Goal: Communication & Community: Participate in discussion

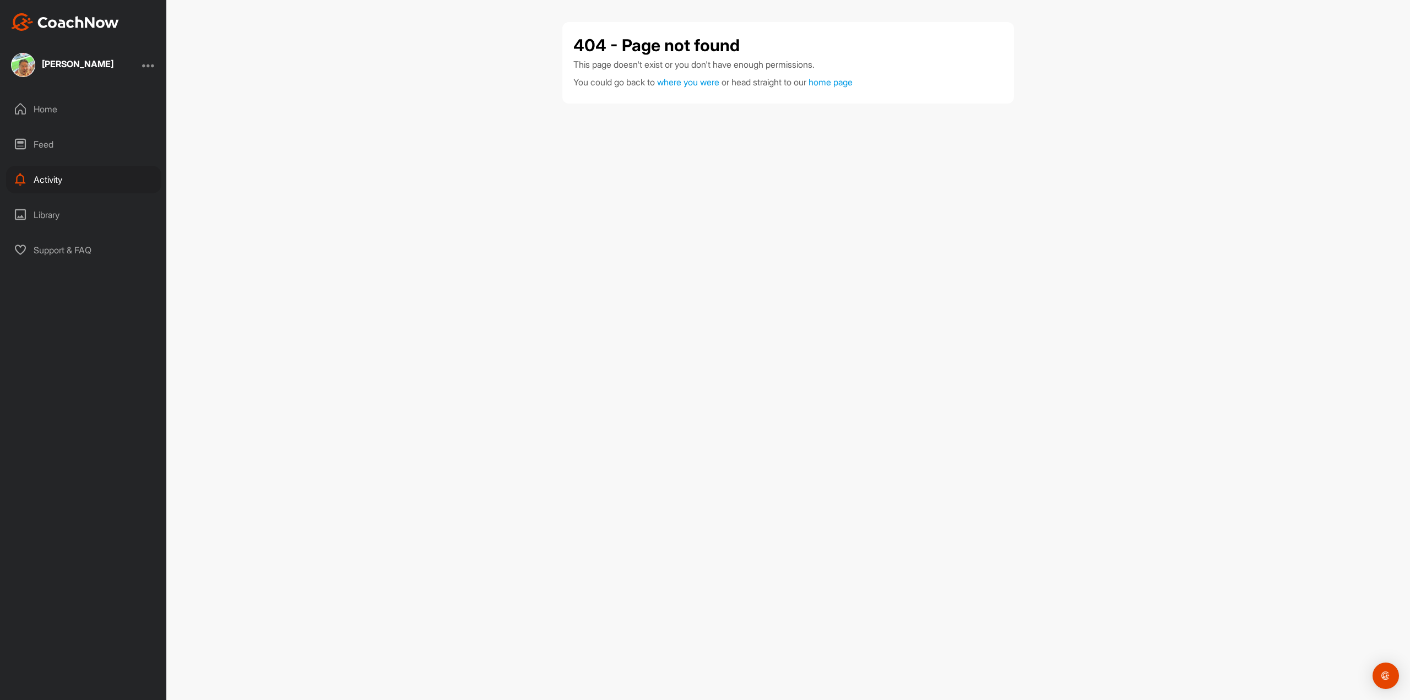
click at [37, 109] on div "Home" at bounding box center [83, 109] width 155 height 28
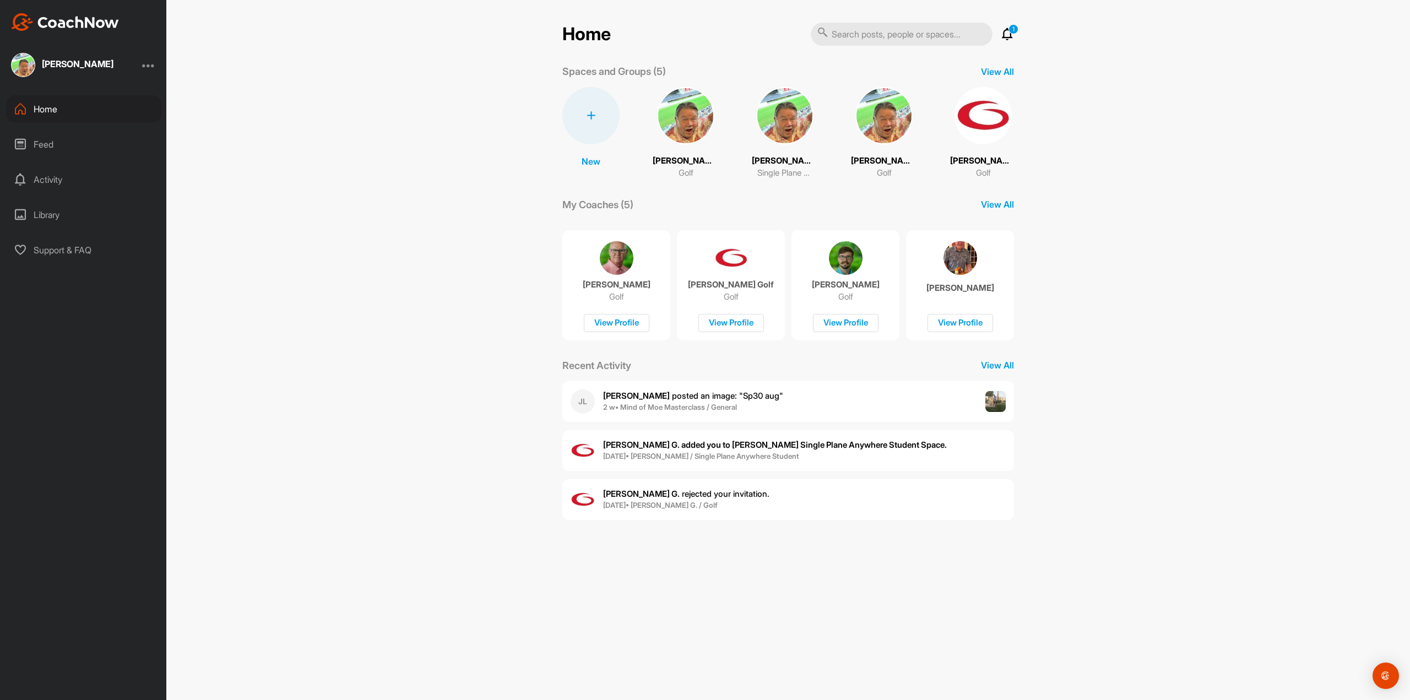
click at [648, 393] on span "[PERSON_NAME] posted an image : " Sp30 aug "" at bounding box center [693, 395] width 180 height 10
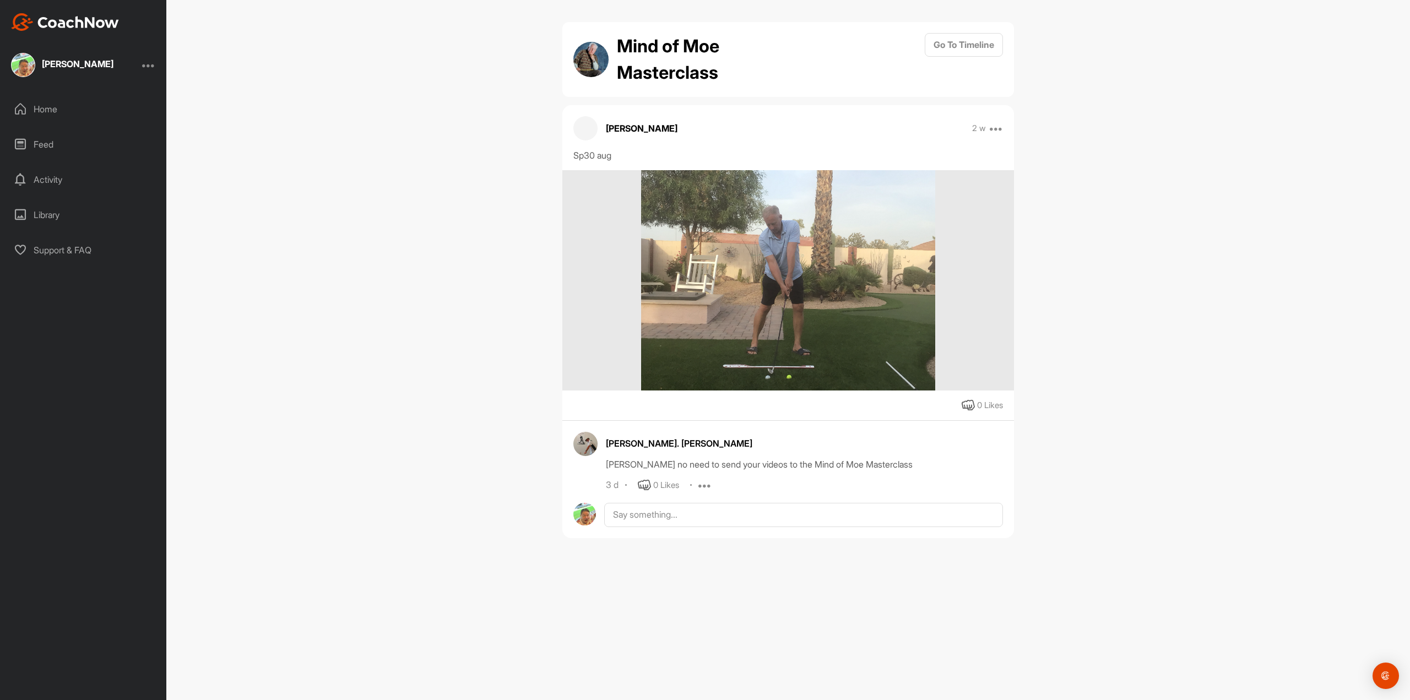
click at [37, 111] on div "Home" at bounding box center [83, 109] width 155 height 28
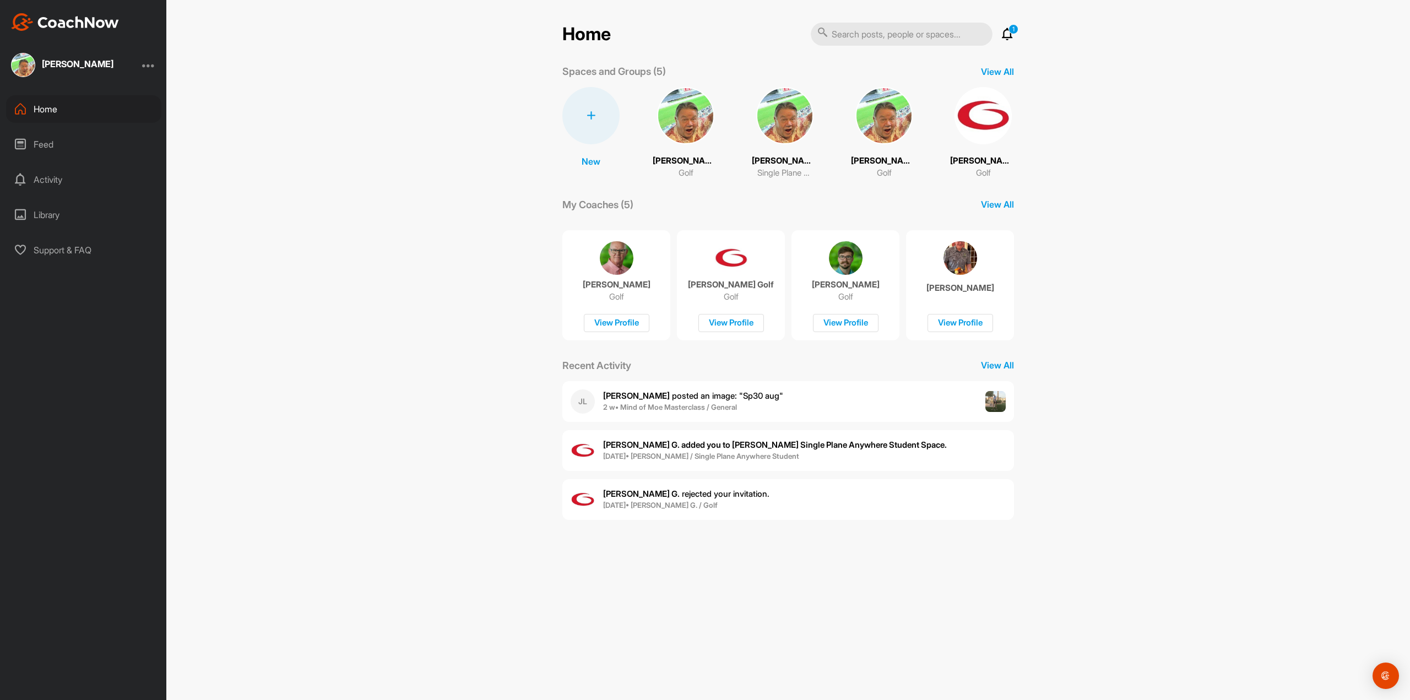
click at [1007, 35] on icon at bounding box center [1006, 34] width 13 height 13
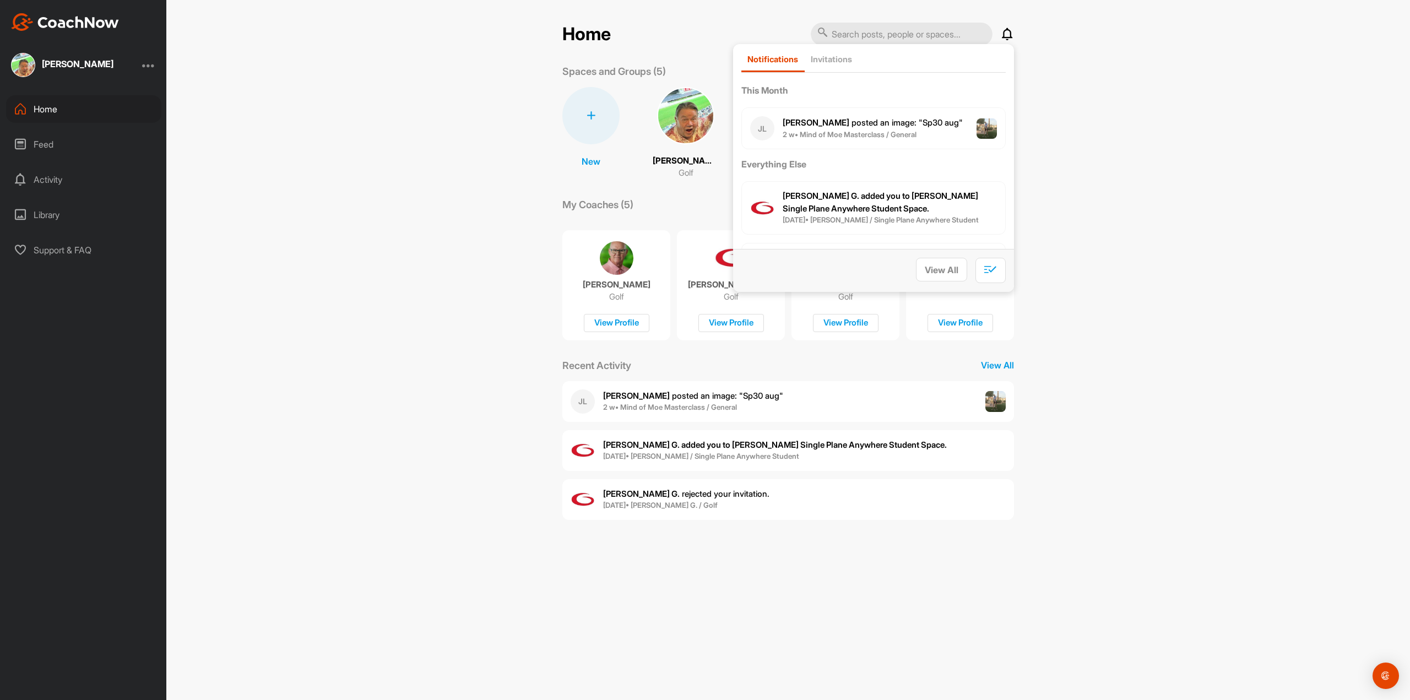
click at [853, 194] on b "[PERSON_NAME] G. added you to [PERSON_NAME] Single Plane Anywhere Student Space." at bounding box center [879, 202] width 195 height 23
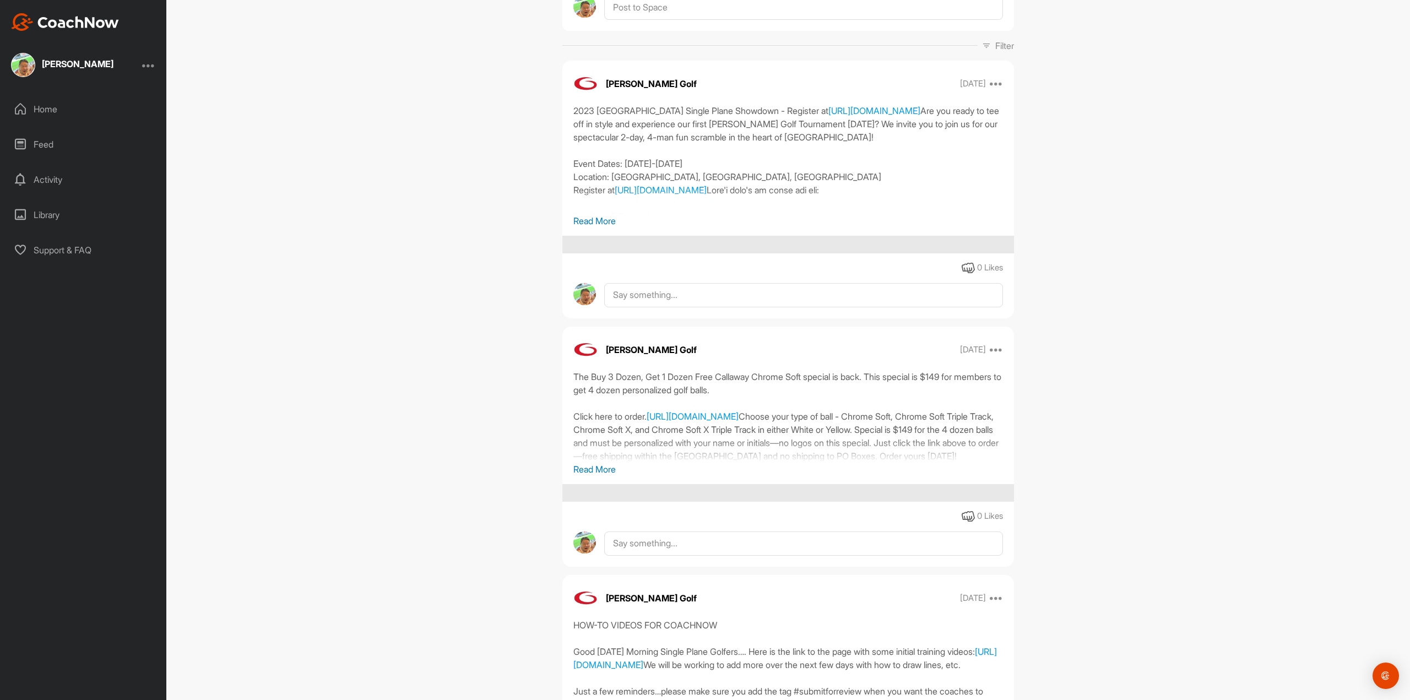
scroll to position [165, 0]
